Goal: Transaction & Acquisition: Purchase product/service

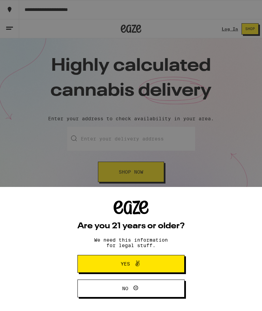
click at [129, 261] on span "Yes" at bounding box center [125, 263] width 9 height 5
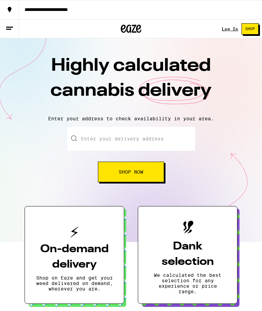
click at [229, 29] on link "Log In" at bounding box center [230, 29] width 16 height 4
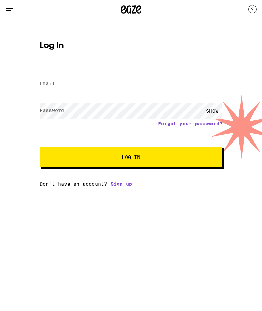
click at [104, 90] on input "Email" at bounding box center [131, 83] width 183 height 15
type input "rick.jewell@comcast.net"
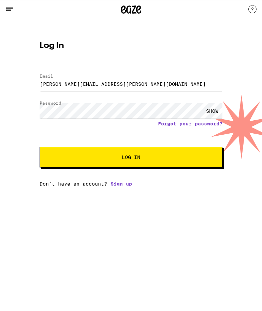
click at [132, 158] on span "Log In" at bounding box center [131, 157] width 18 height 5
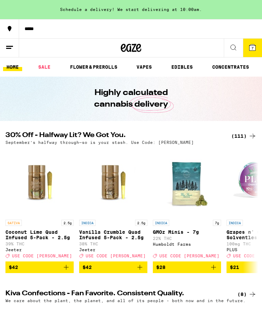
click at [259, 50] on button "7" at bounding box center [252, 48] width 19 height 18
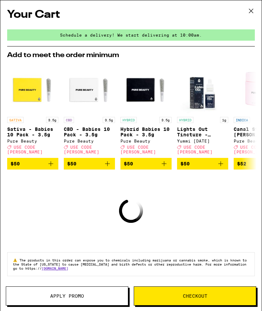
click at [258, 10] on button at bounding box center [251, 11] width 21 height 22
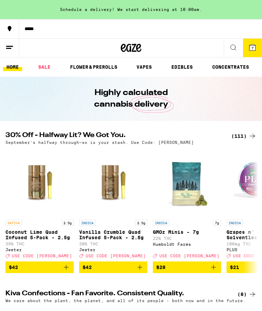
click at [247, 45] on button "7" at bounding box center [252, 48] width 19 height 18
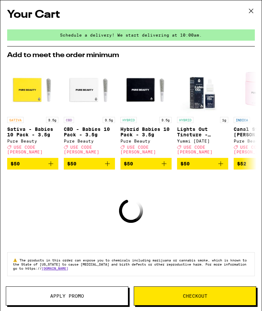
click at [253, 10] on icon at bounding box center [251, 11] width 10 height 10
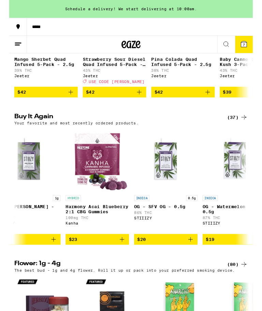
scroll to position [0, 462]
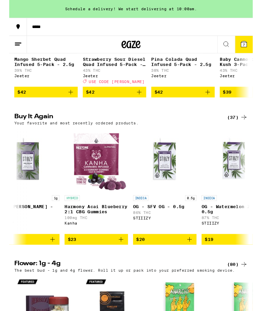
click at [158, 261] on span "$20" at bounding box center [167, 257] width 61 height 8
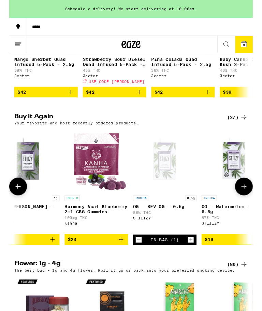
click at [254, 204] on icon at bounding box center [252, 200] width 8 height 8
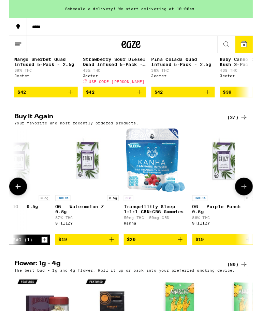
scroll to position [0, 639]
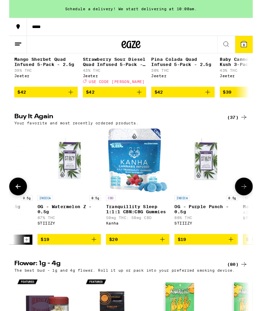
click at [255, 210] on button at bounding box center [252, 200] width 19 height 19
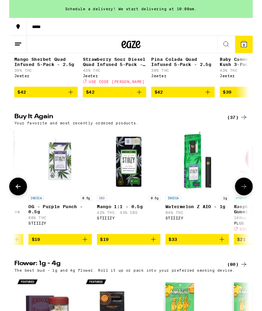
scroll to position [0, 815]
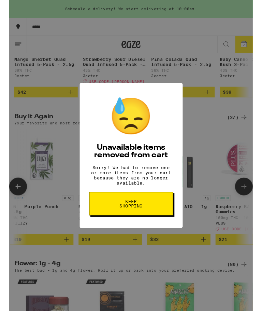
click at [140, 230] on button "Keep Shopping" at bounding box center [131, 218] width 90 height 25
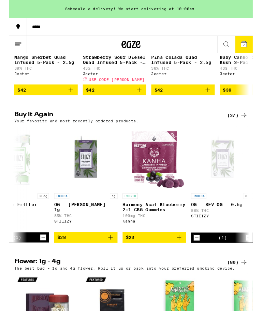
scroll to position [0, 401]
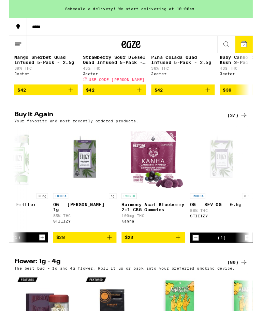
click at [106, 259] on icon "Add to bag" at bounding box center [108, 255] width 8 height 8
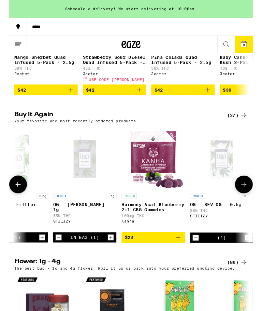
click at [254, 49] on span "8" at bounding box center [253, 48] width 2 height 4
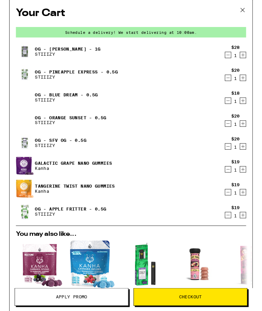
scroll to position [272, 0]
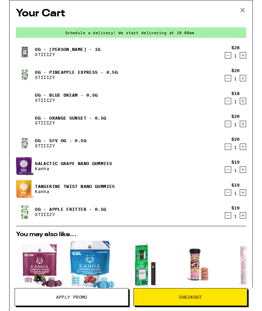
click at [256, 11] on icon at bounding box center [251, 11] width 10 height 10
